Goal: Find specific page/section: Find specific page/section

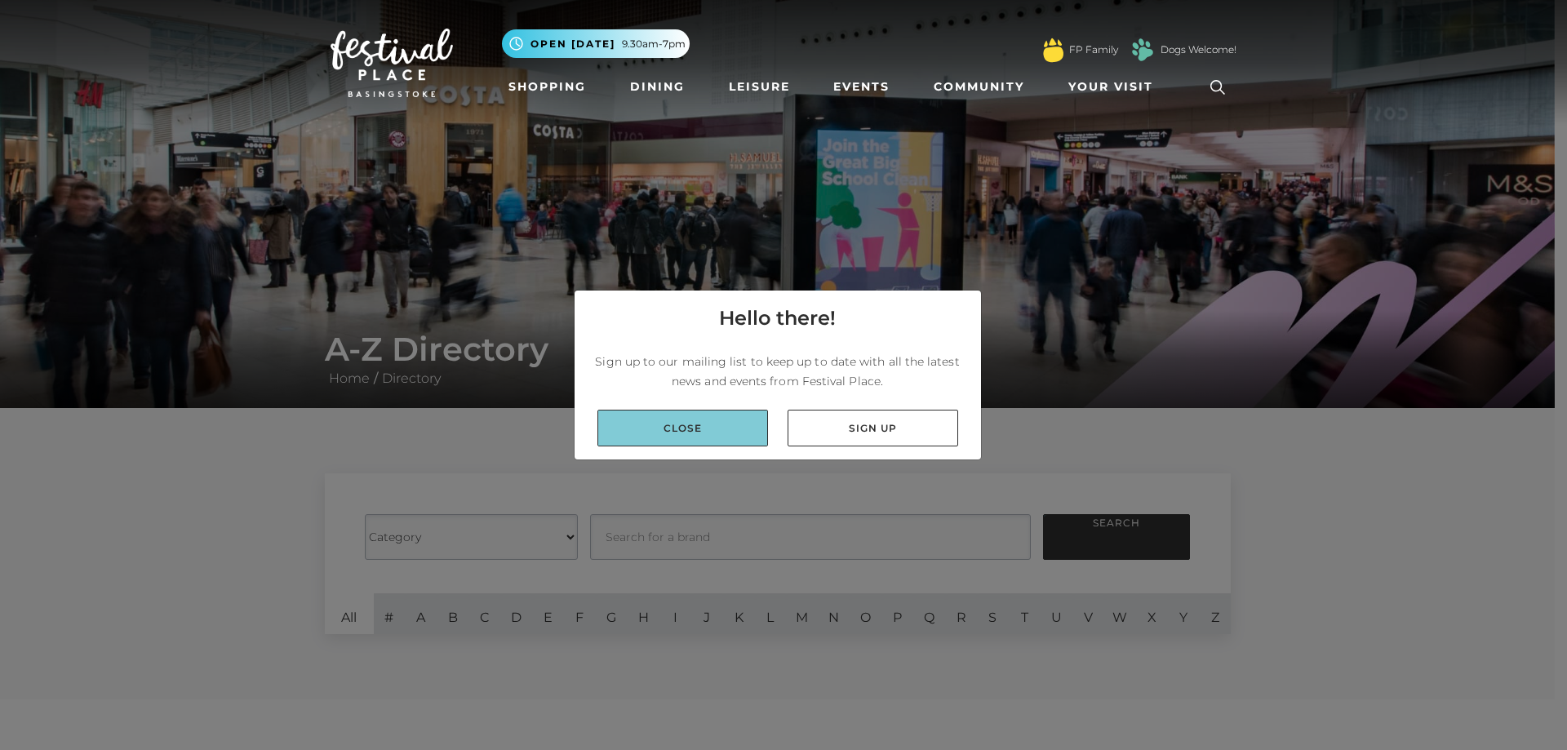
click at [707, 438] on link "Close" at bounding box center [682, 428] width 171 height 37
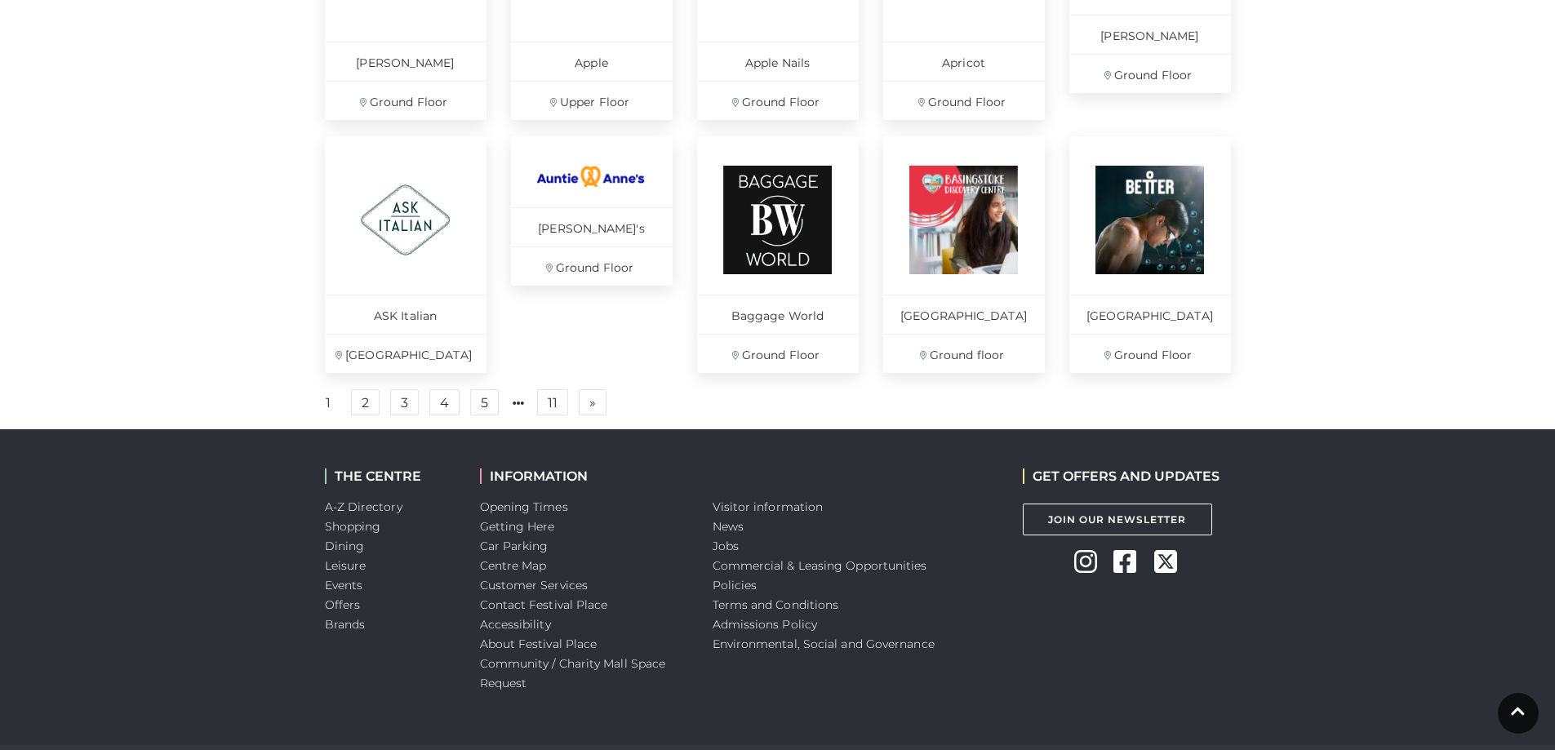
scroll to position [1143, 0]
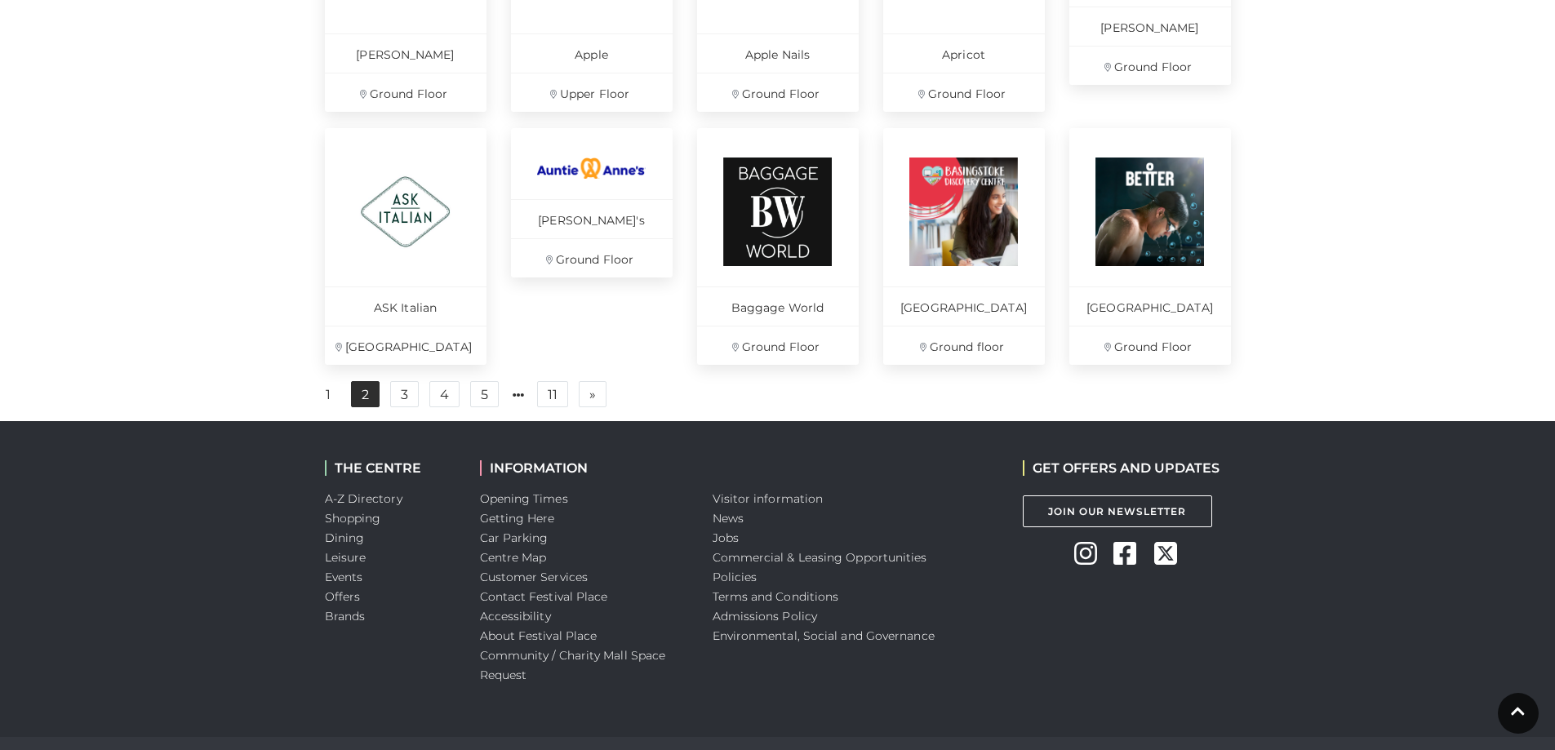
click at [354, 406] on link "2" at bounding box center [365, 394] width 29 height 26
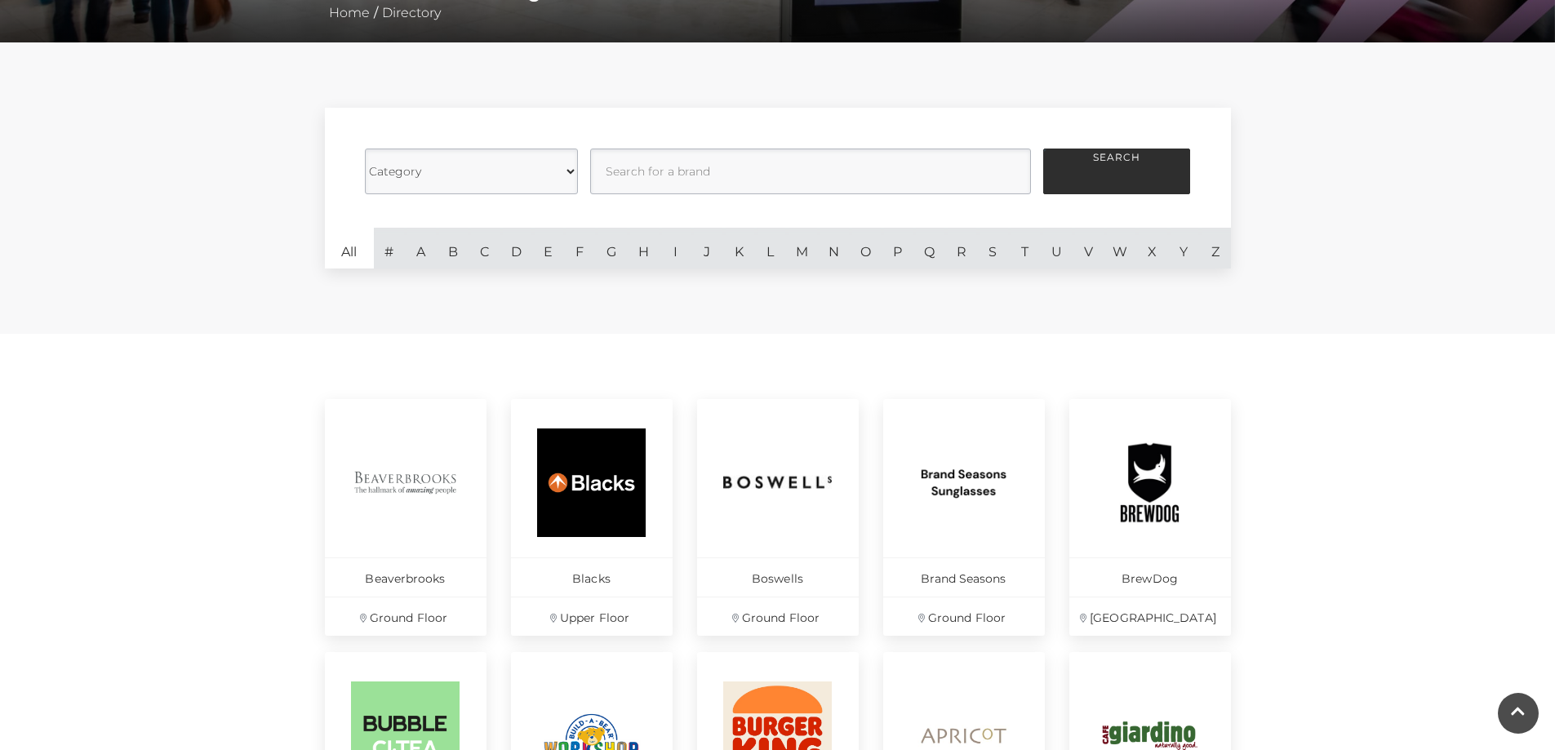
scroll to position [326, 0]
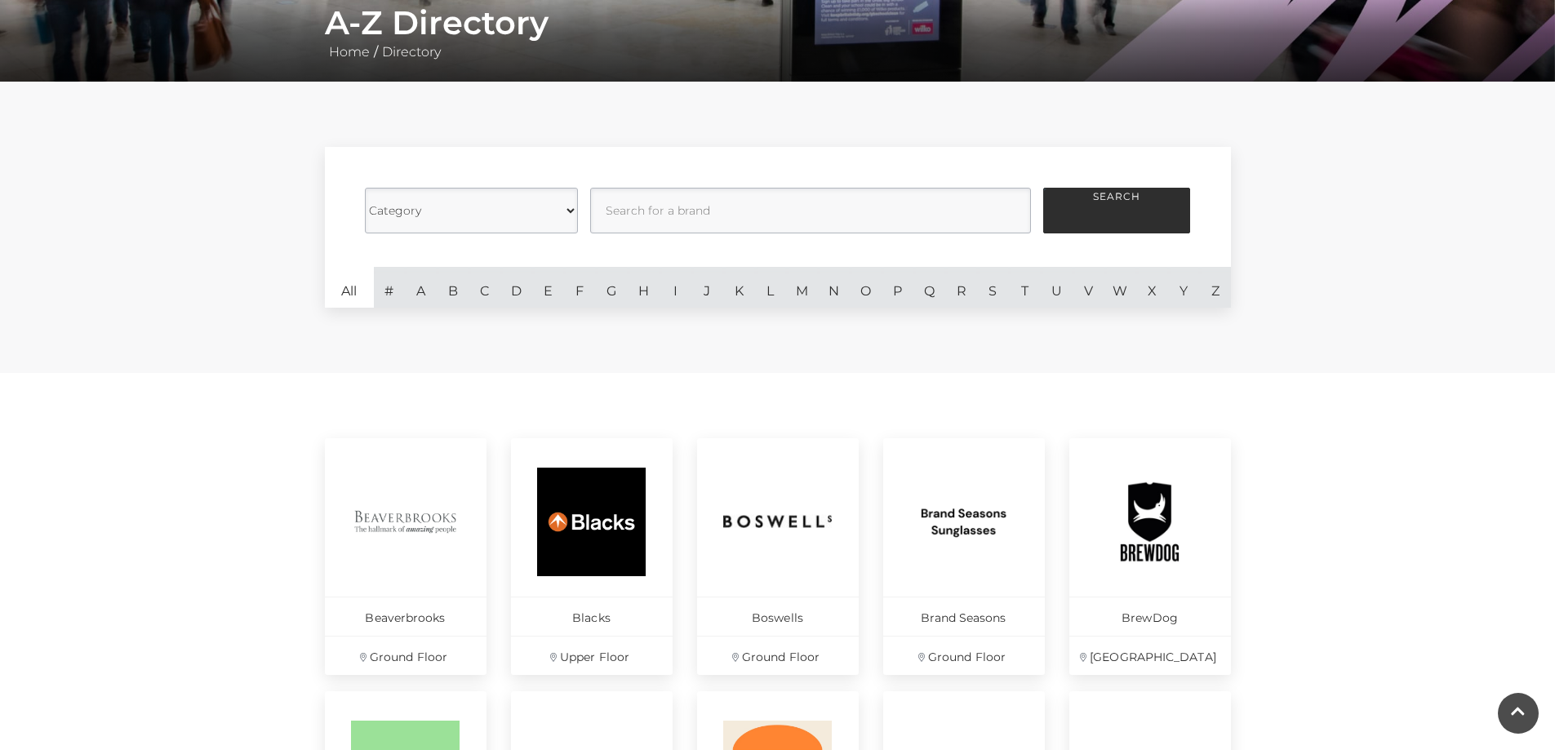
click at [541, 217] on select "Category Cafes Restaurants Fashion Services Technology Homeware Gifts, Statione…" at bounding box center [471, 211] width 213 height 46
select select "20847"
click at [365, 188] on select "Category Cafes Restaurants Fashion Services Technology Homeware Gifts, Statione…" at bounding box center [471, 211] width 213 height 46
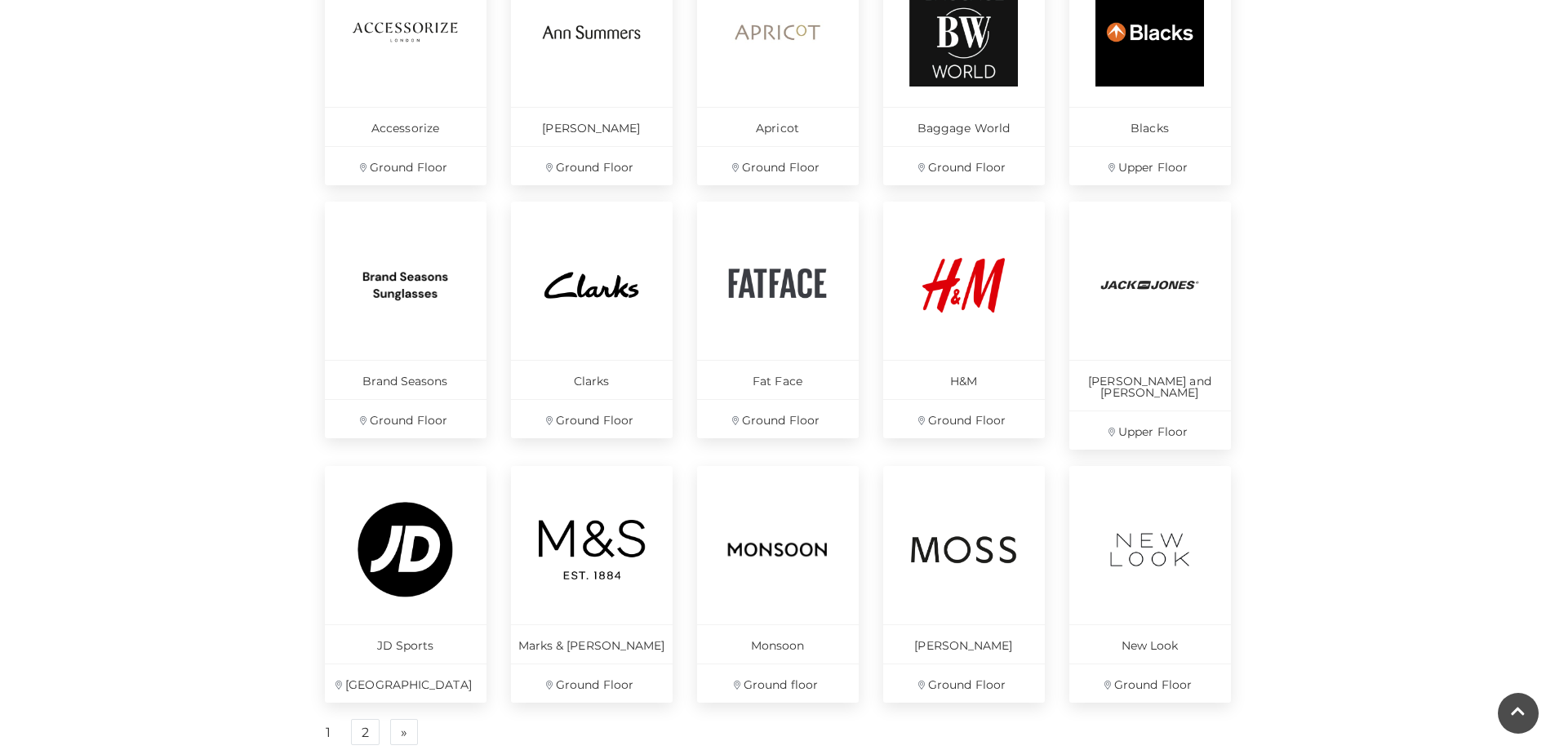
scroll to position [898, 0]
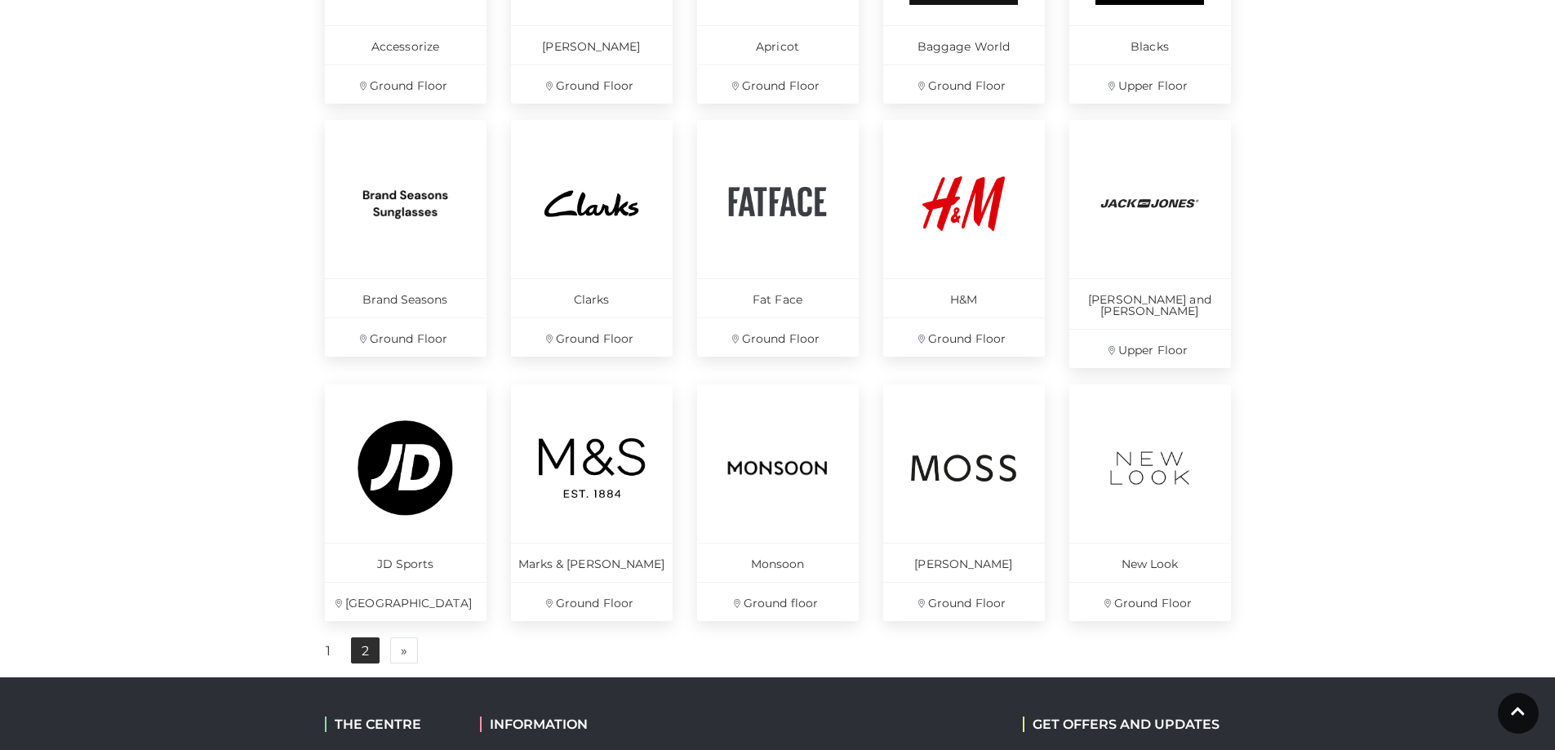
click at [362, 641] on link "2" at bounding box center [365, 650] width 29 height 26
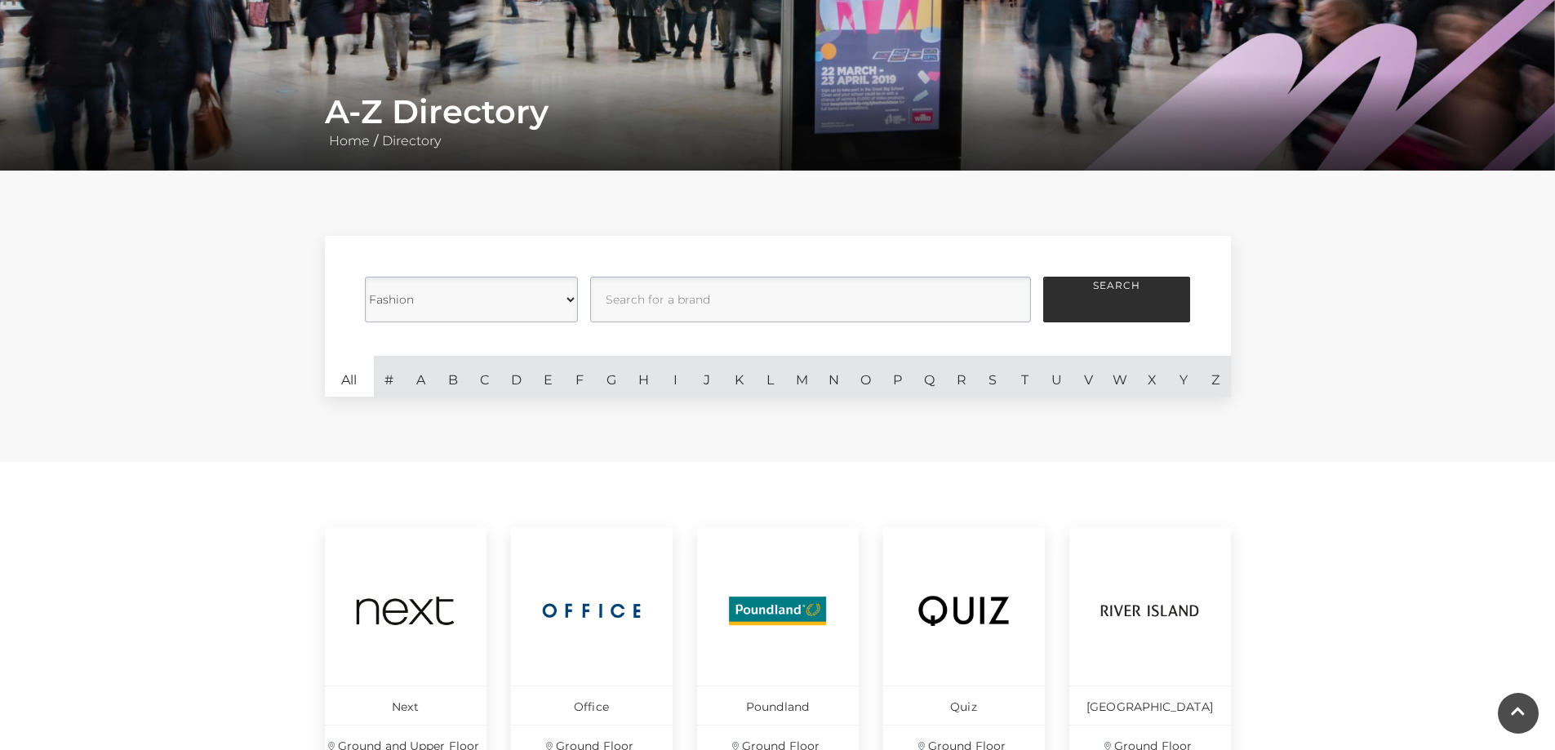
scroll to position [163, 0]
